Goal: Information Seeking & Learning: Learn about a topic

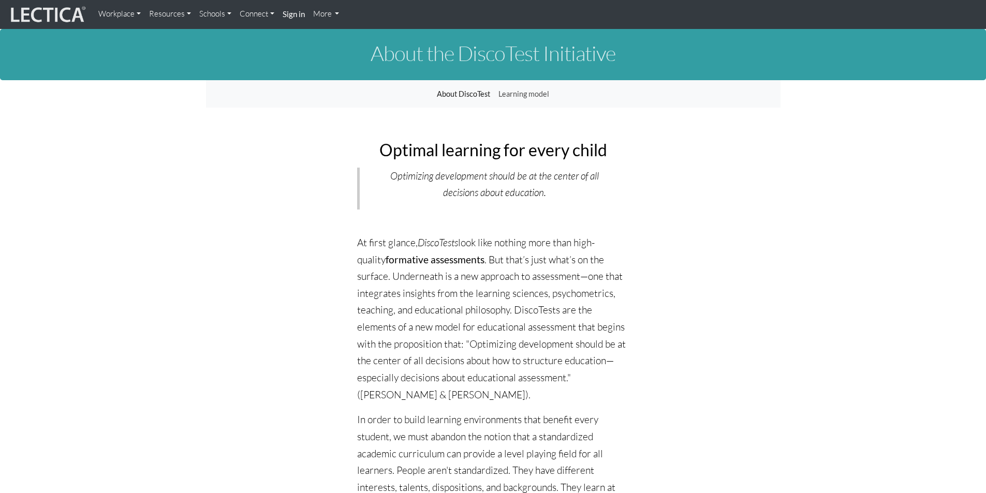
click at [181, 16] on link "Resources" at bounding box center [170, 14] width 50 height 20
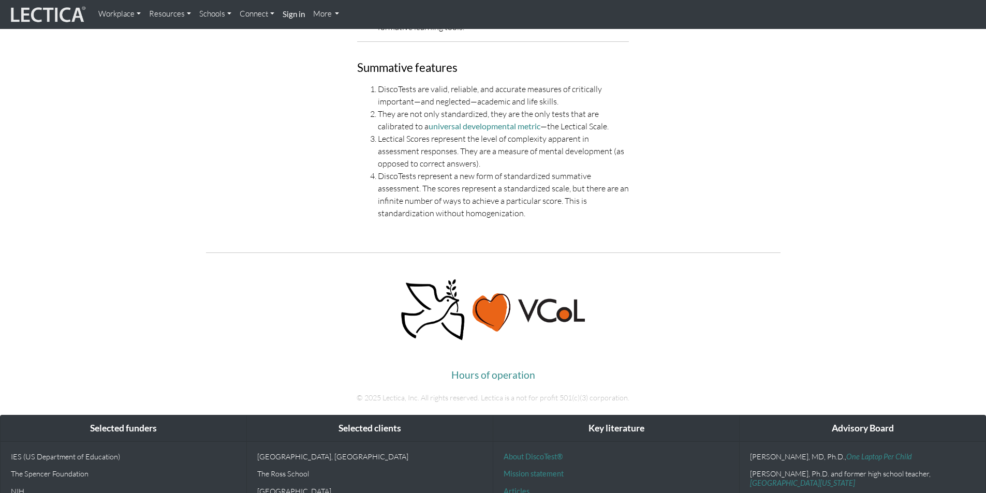
scroll to position [2329, 0]
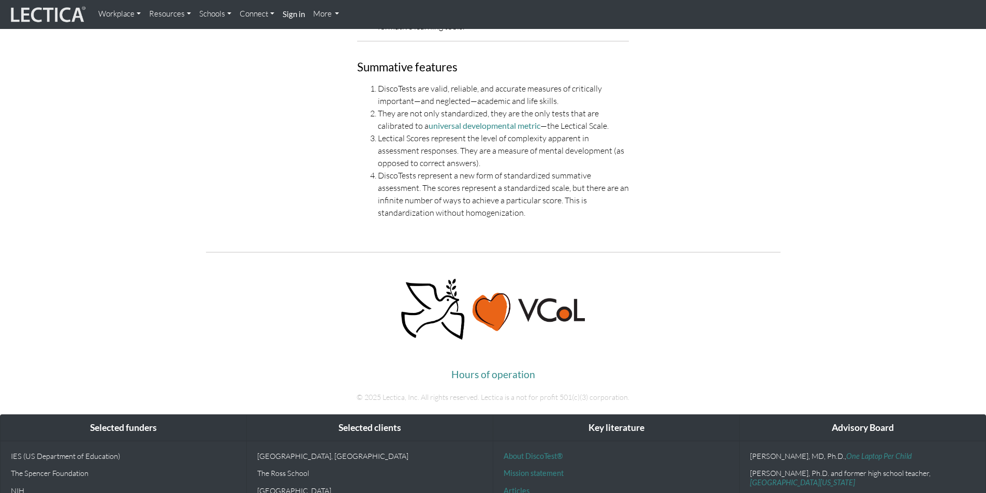
click at [126, 14] on link "Workplace" at bounding box center [119, 14] width 51 height 20
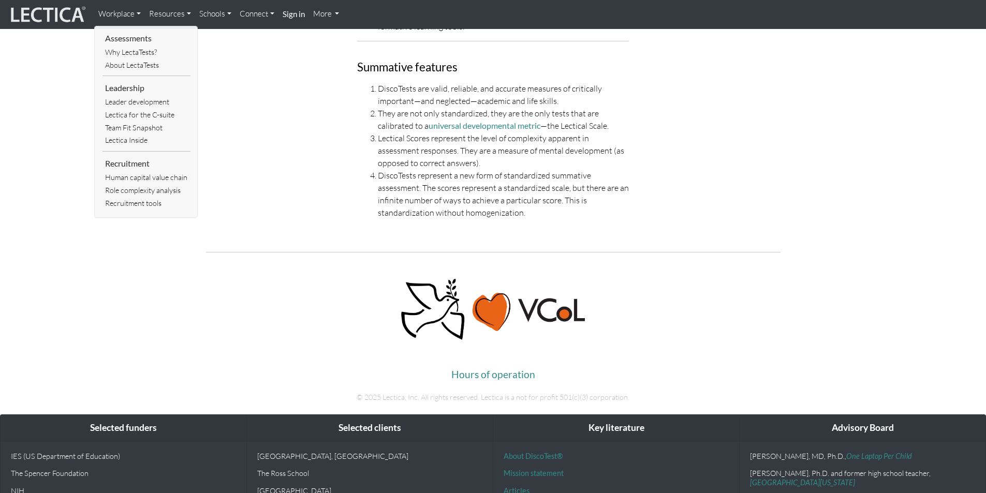
click at [211, 15] on link "Schools" at bounding box center [215, 14] width 40 height 20
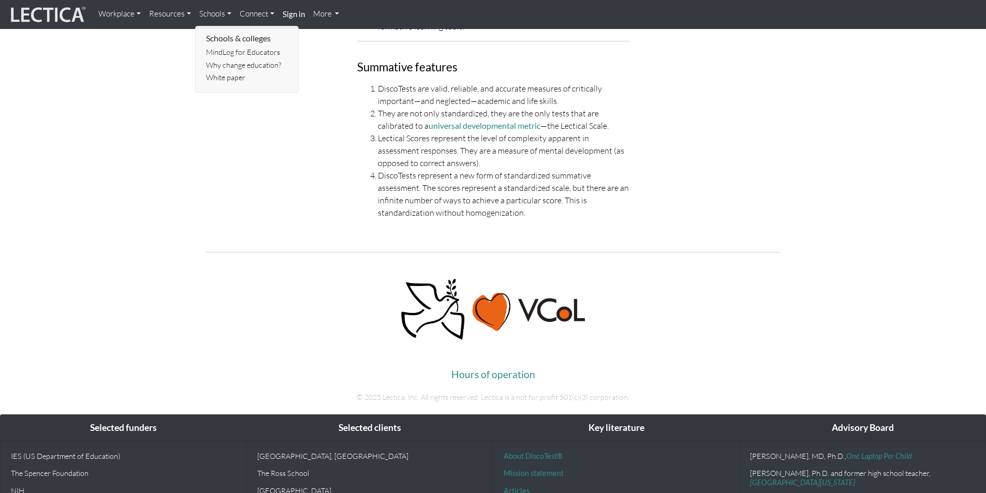
click at [184, 12] on link "Resources" at bounding box center [170, 14] width 50 height 20
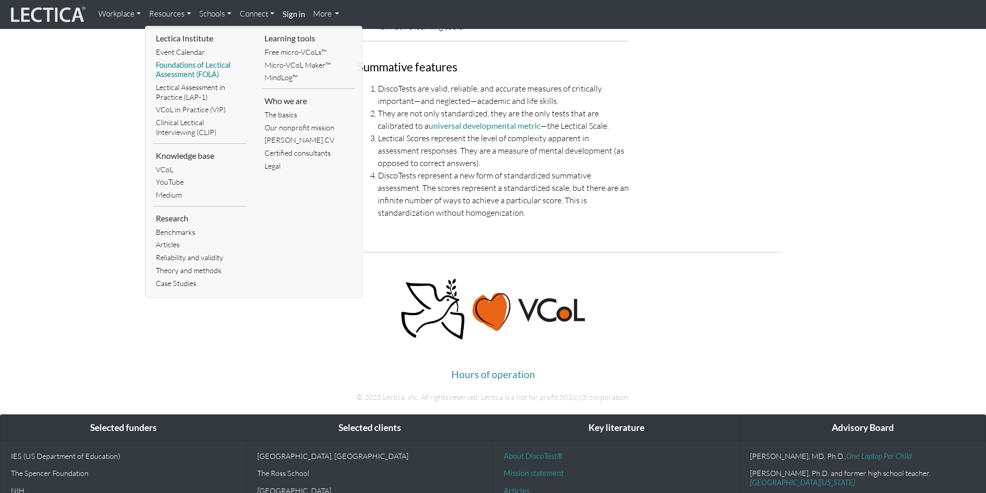
click at [176, 70] on link "Foundations of Lectical Assessment (FOLA)" at bounding box center [199, 70] width 93 height 22
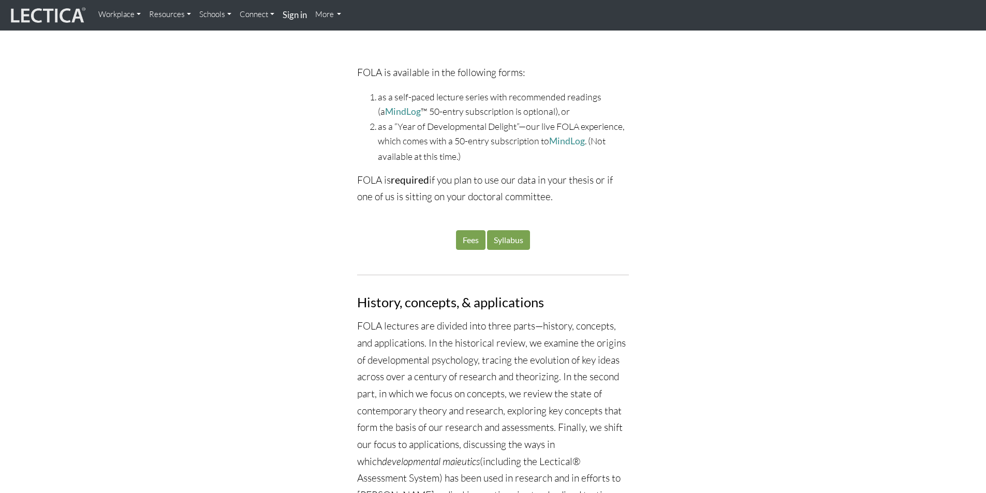
scroll to position [1087, 0]
